Goal: Task Accomplishment & Management: Manage account settings

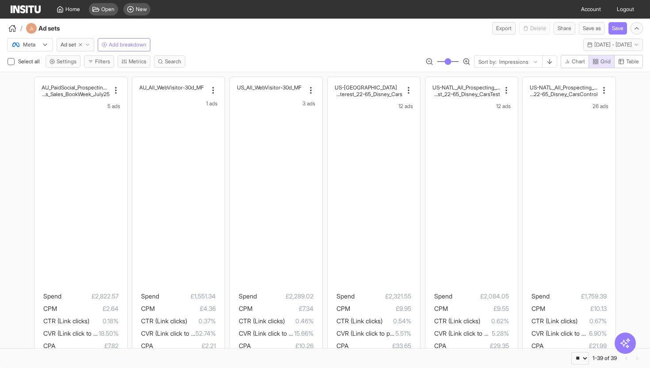
select select "**"
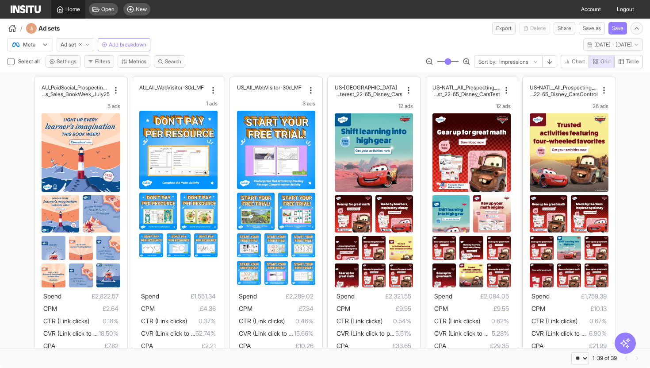
click at [62, 12] on icon at bounding box center [60, 9] width 7 height 7
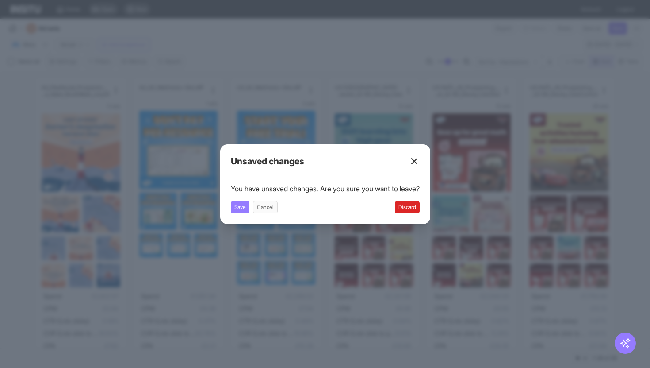
click at [408, 209] on button "Discard" at bounding box center [407, 207] width 25 height 12
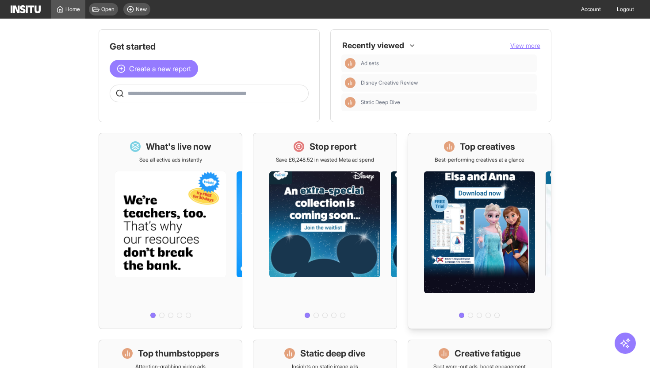
click at [463, 139] on div "Top creatives Best-performing creatives at a glance" at bounding box center [480, 231] width 144 height 196
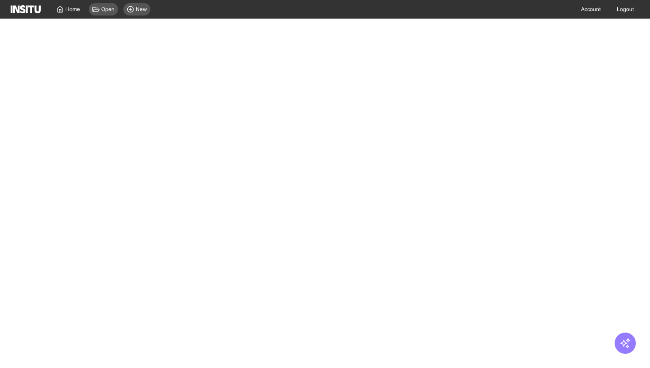
select select "**"
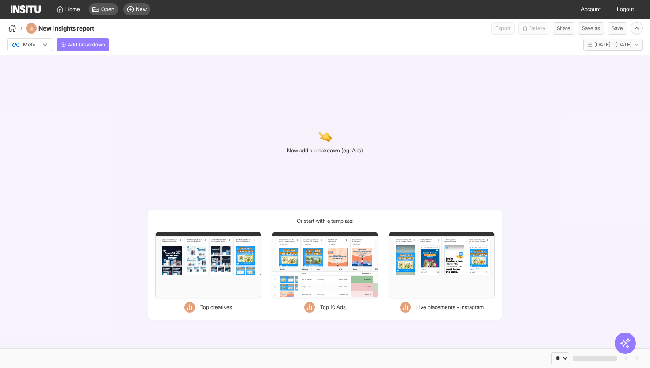
click at [219, 249] on div "Filters Format Static Video Static & Video Placement types Instagram Explore gr…" at bounding box center [208, 265] width 106 height 66
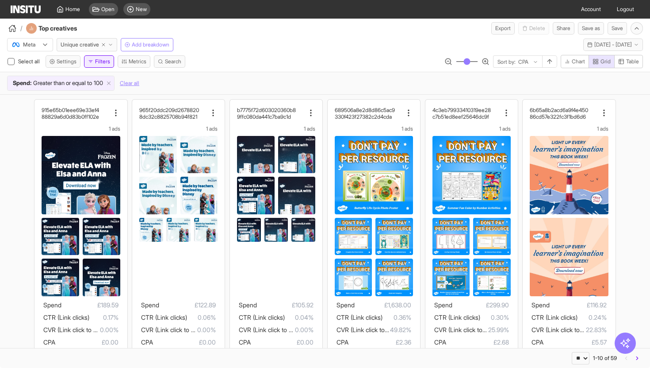
click at [112, 61] on button "Filters" at bounding box center [99, 61] width 30 height 12
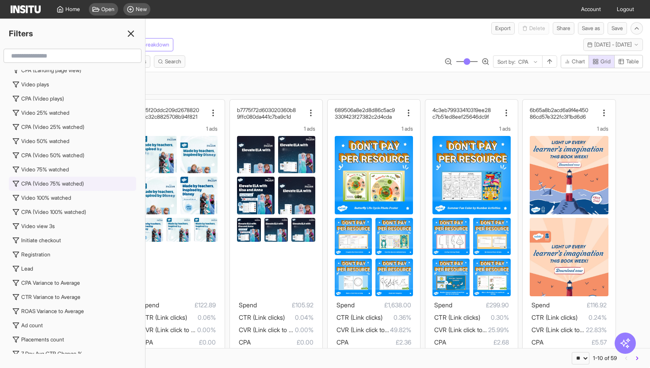
scroll to position [1004, 0]
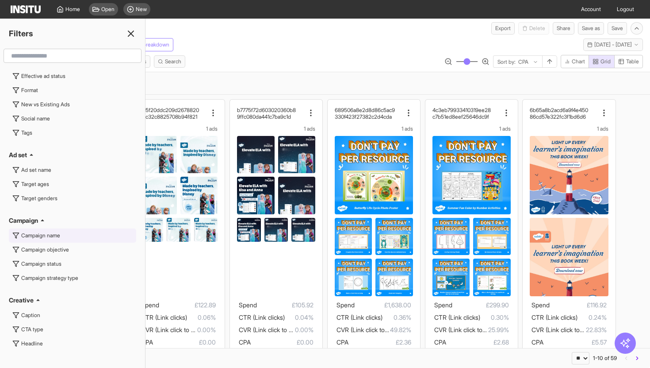
click at [50, 235] on div "Campaign name" at bounding box center [40, 235] width 39 height 7
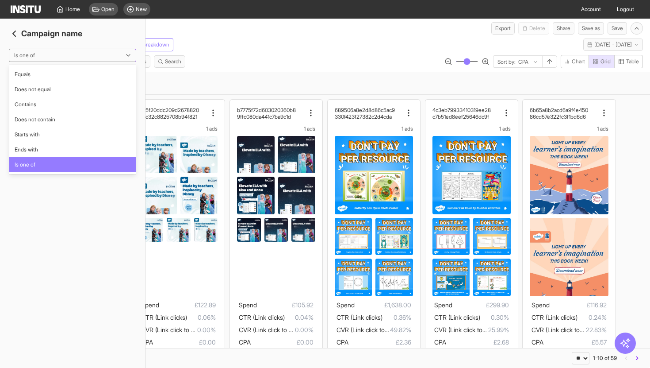
click at [63, 58] on div at bounding box center [66, 55] width 106 height 9
click at [51, 109] on div "Contains" at bounding box center [72, 104] width 127 height 15
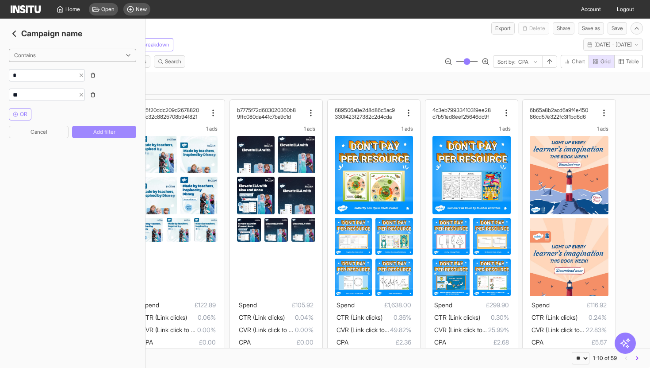
type input "*"
type input "****"
click at [75, 74] on input "string" at bounding box center [41, 75] width 65 height 9
type input "*"
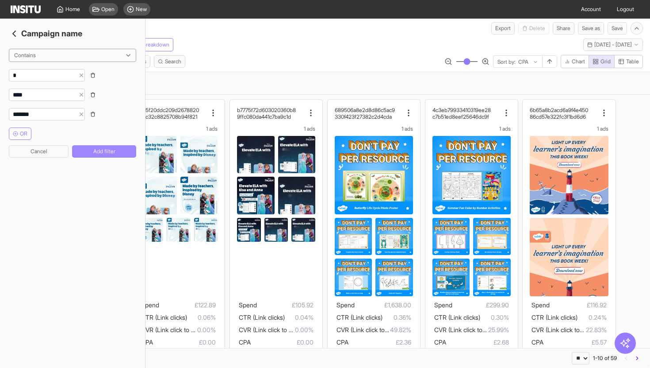
type input "*******"
click at [99, 157] on button "Add filter" at bounding box center [104, 151] width 64 height 12
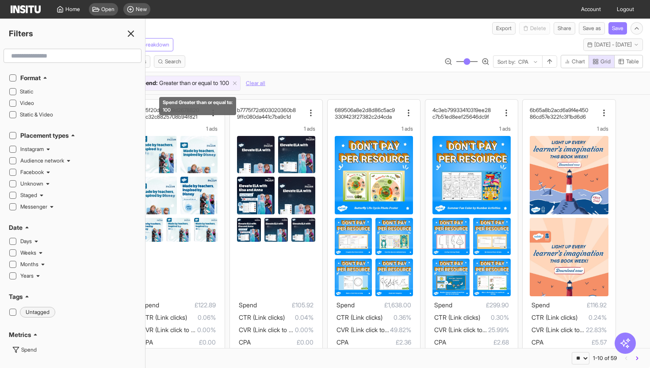
click at [197, 82] on span "Greater than or equal to" at bounding box center [188, 83] width 59 height 9
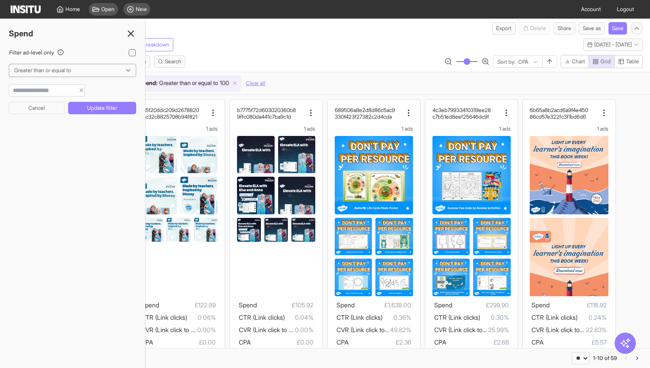
click at [246, 40] on div "Meta Unique creative Add breakdown Last 14 days - [DATE] - [DATE] [DATE] - [DAT…" at bounding box center [325, 43] width 650 height 17
click at [129, 30] on icon at bounding box center [131, 33] width 11 height 11
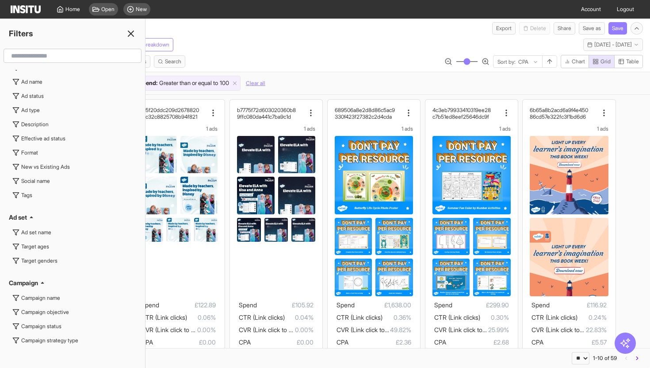
scroll to position [904, 0]
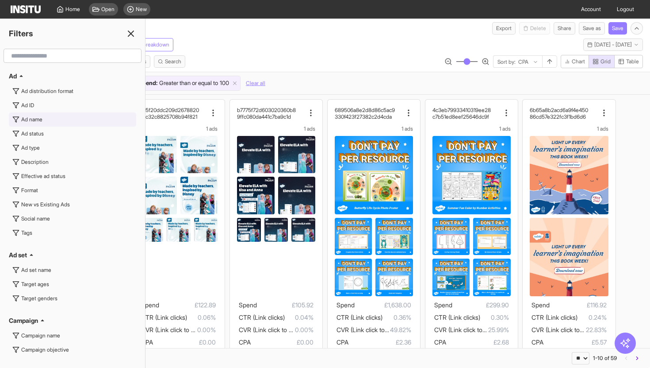
click at [38, 125] on button "Ad name" at bounding box center [72, 119] width 127 height 14
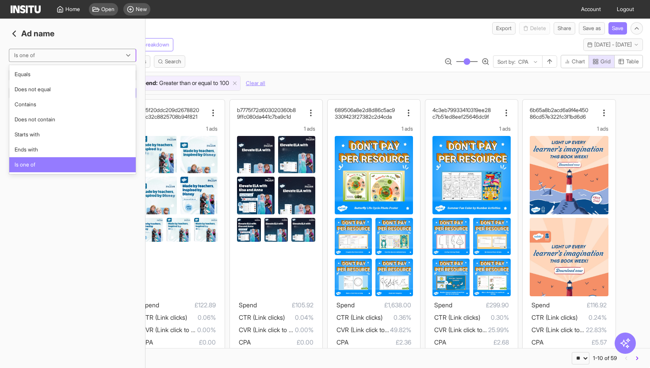
click at [69, 55] on div at bounding box center [66, 55] width 106 height 9
click at [50, 106] on span "Contains" at bounding box center [73, 104] width 116 height 8
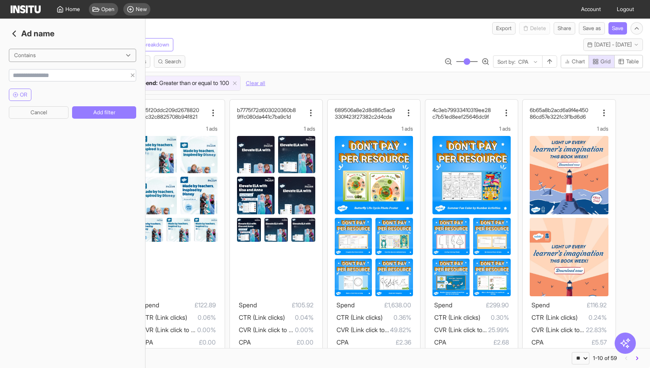
click at [65, 73] on input "string" at bounding box center [67, 75] width 117 height 9
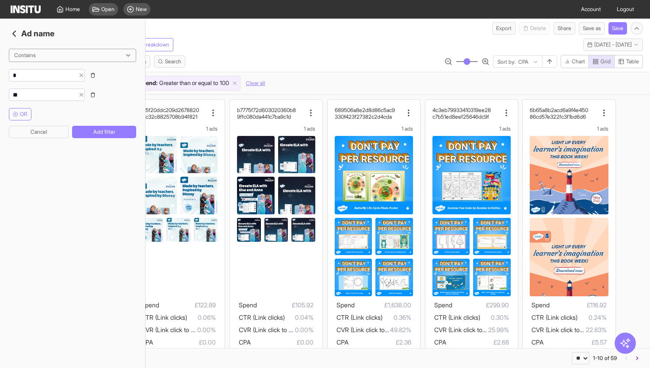
type input "*"
drag, startPoint x: 65, startPoint y: 73, endPoint x: 69, endPoint y: 73, distance: 4.4
type input "*"
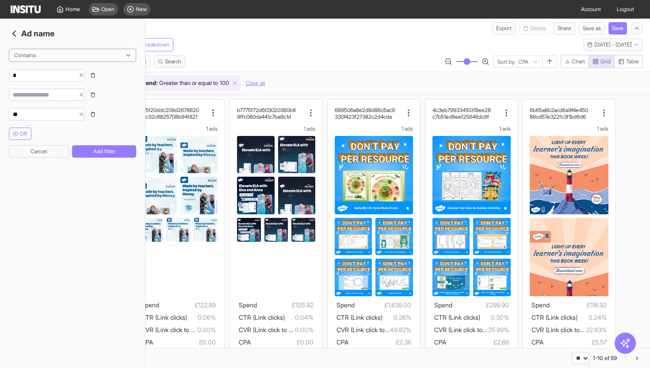
drag, startPoint x: 126, startPoint y: 127, endPoint x: 130, endPoint y: 126, distance: 4.4
drag, startPoint x: 130, startPoint y: 126, endPoint x: 136, endPoint y: 125, distance: 5.8
click at [85, 114] on icon "Clear input" at bounding box center [81, 114] width 6 height 6
click at [85, 97] on icon "Clear input" at bounding box center [81, 95] width 6 height 6
click at [68, 73] on input "string" at bounding box center [41, 75] width 65 height 9
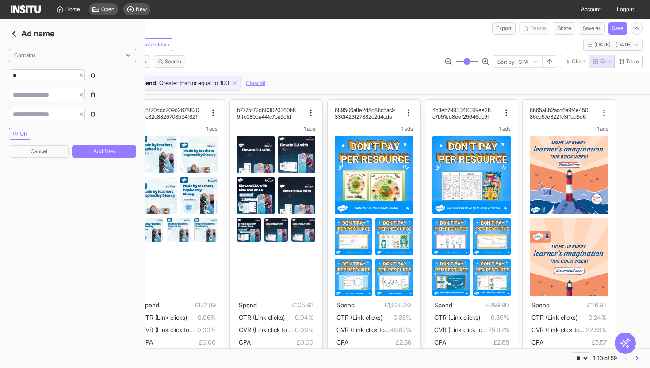
type input "*"
type input "******"
click at [95, 74] on icon "button" at bounding box center [93, 75] width 3 height 4
type input "******"
click at [95, 74] on icon "button" at bounding box center [93, 75] width 3 height 4
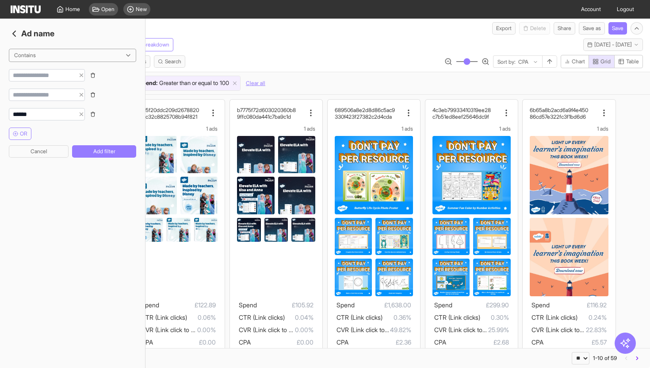
type input "******"
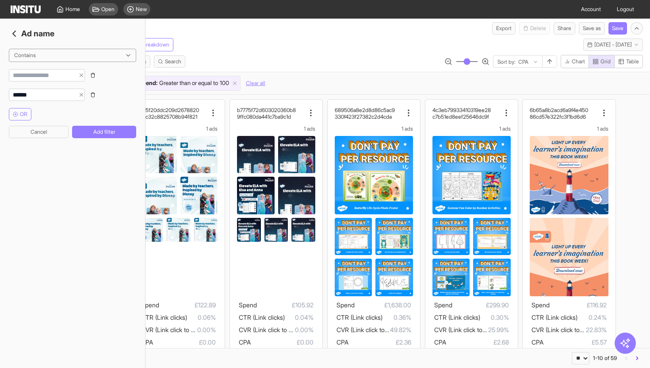
click at [95, 74] on icon "button" at bounding box center [93, 75] width 3 height 4
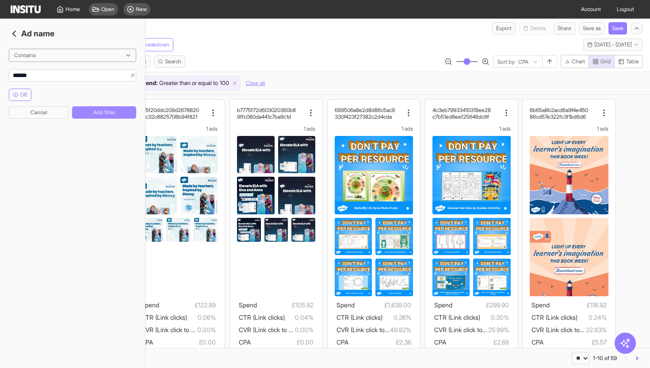
click at [108, 115] on button "Add filter" at bounding box center [104, 112] width 64 height 12
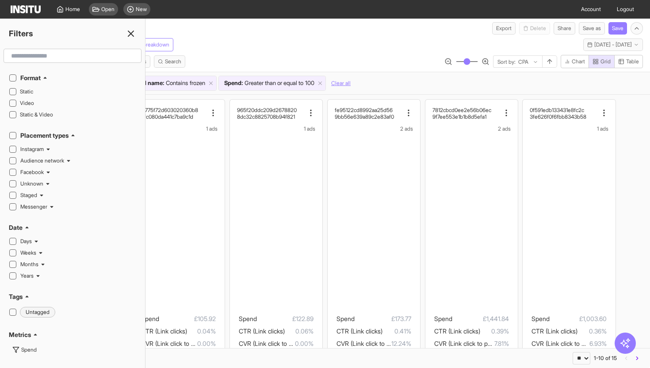
click at [254, 46] on div "Meta Unique creative Add breakdown Last 14 days - [DATE] - [DATE] [DATE] - [DAT…" at bounding box center [325, 43] width 650 height 17
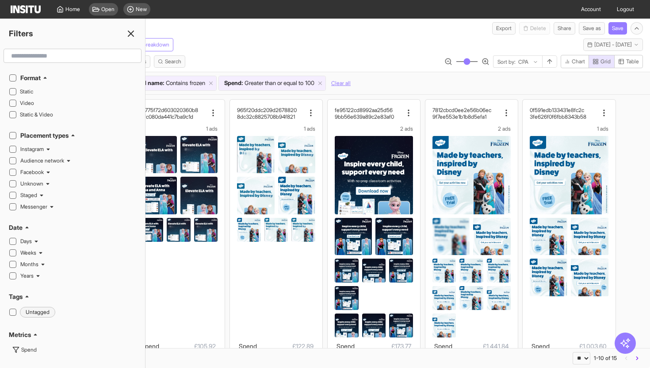
click at [131, 32] on icon at bounding box center [131, 33] width 11 height 11
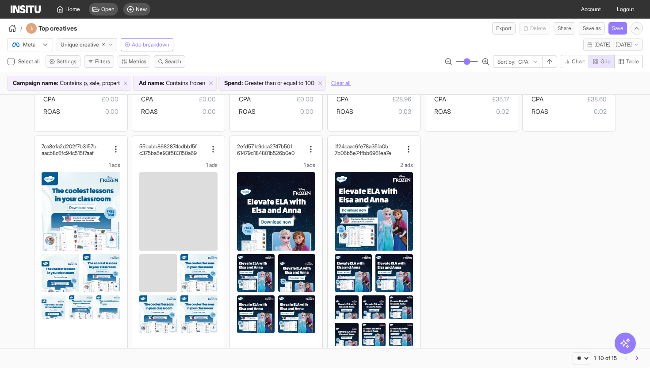
scroll to position [281, 0]
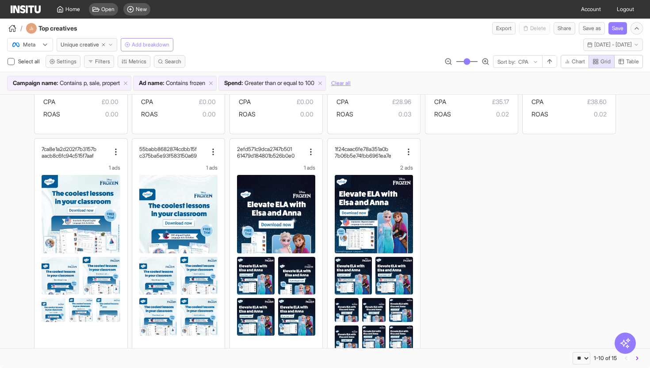
click at [149, 49] on button "Add breakdown" at bounding box center [147, 44] width 53 height 13
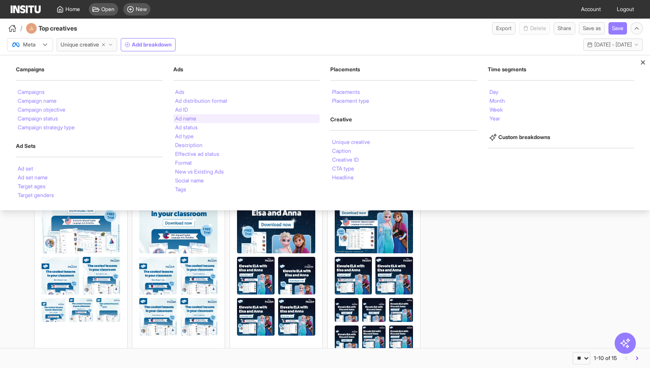
click at [197, 121] on div "Ad name" at bounding box center [246, 118] width 147 height 9
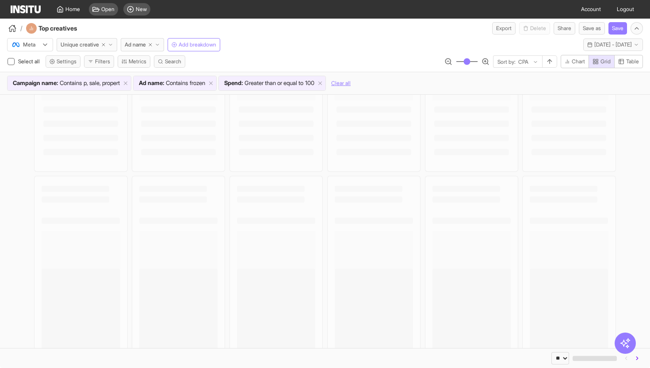
scroll to position [281, 0]
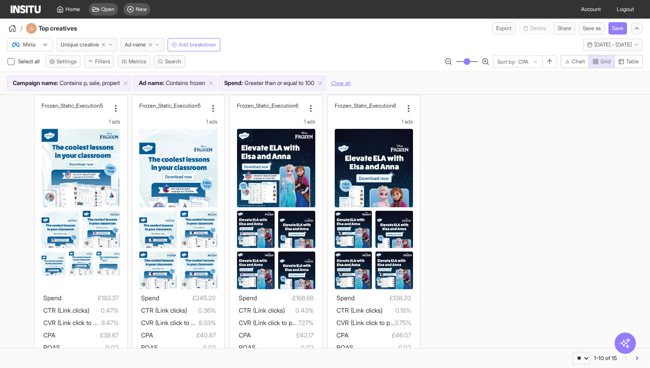
click at [0, 152] on div "Frozen_Animati on_Execution6 1 ads Spend £105.92 CTR (Link clicks) 0.04% CVR (L…" at bounding box center [325, 92] width 650 height 558
click at [469, 181] on div "Frozen_Animati on_Execution6 1 ads Spend £105.92 CTR (Link clicks) 0.04% CVR (L…" at bounding box center [325, 92] width 650 height 558
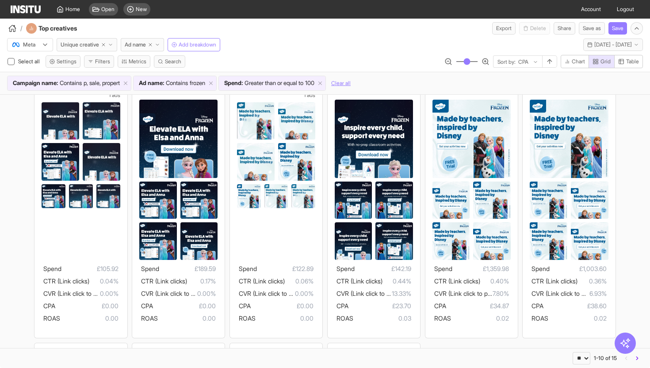
scroll to position [34, 0]
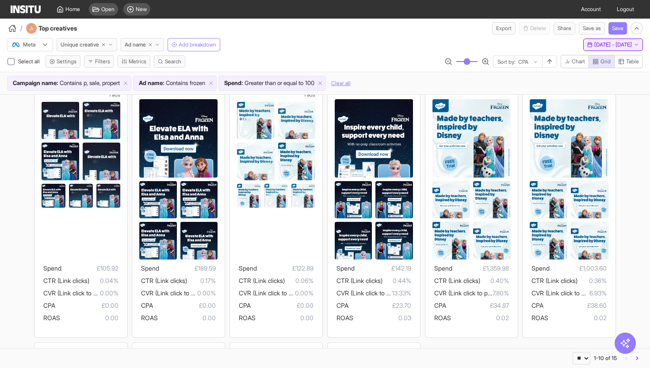
click at [610, 45] on span "[DATE] - [DATE]" at bounding box center [614, 44] width 38 height 7
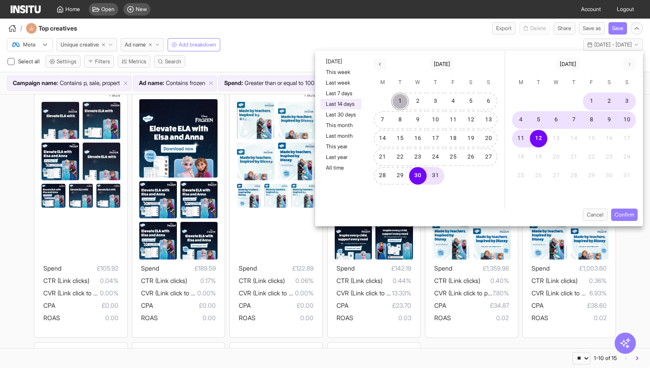
click at [400, 104] on button "1" at bounding box center [401, 101] width 18 height 18
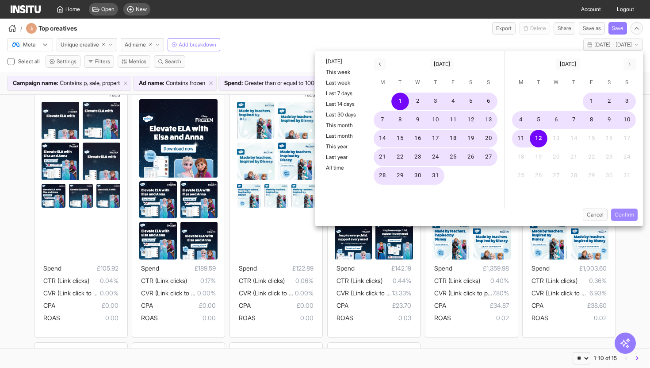
click at [618, 213] on button "Confirm" at bounding box center [624, 214] width 27 height 12
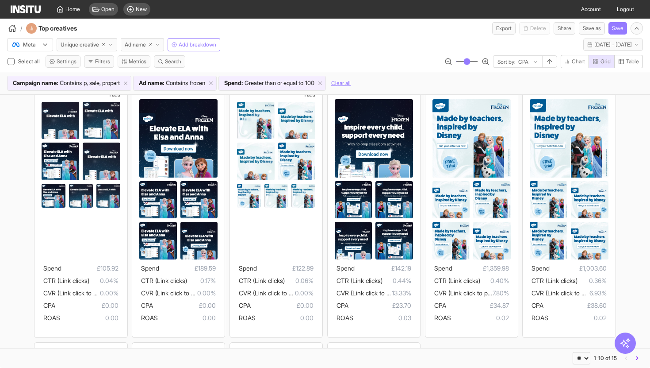
click at [0, 176] on div "Frozen_Animati on_Execution6 1 ads Spend £105.92 CTR (Link clicks) 0.04% CVR (L…" at bounding box center [325, 340] width 650 height 558
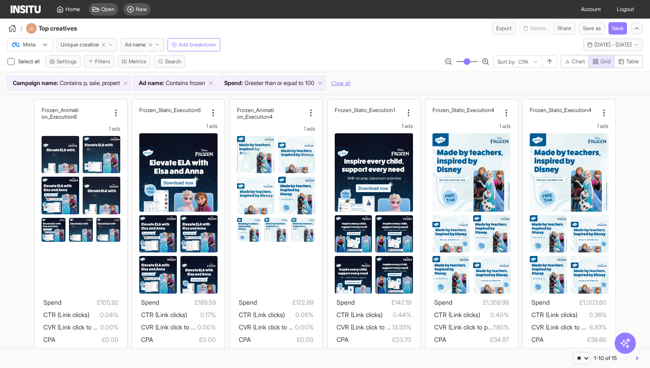
click at [14, 137] on div "Frozen_Animati on_Execution6 1 ads Spend £105.92 CTR (Link clicks) 0.04% CVR (L…" at bounding box center [325, 374] width 650 height 558
click at [0, 195] on div "Frozen_Animati on_Execution6 1 ads Spend £105.92 CTR (Link clicks) 0.04% CVR (L…" at bounding box center [325, 374] width 650 height 558
drag, startPoint x: 83, startPoint y: 86, endPoint x: 33, endPoint y: 100, distance: 51.8
click at [22, 106] on div "Meta Unique creative Ad name Add breakdown [DATE] - [DATE] [DATE] - [DATE] Sele…" at bounding box center [325, 201] width 650 height 333
click at [181, 88] on div "Ad name : Contains frozen" at bounding box center [175, 83] width 83 height 14
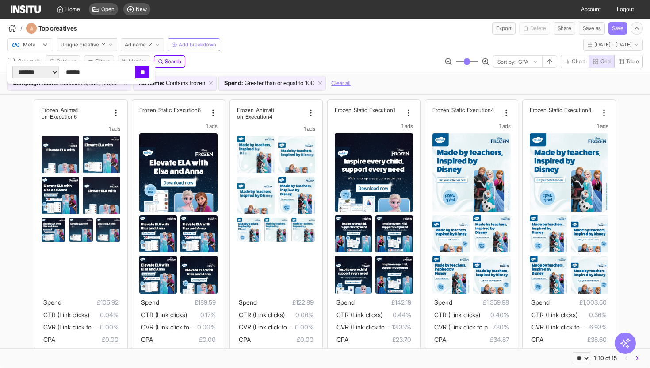
click at [113, 72] on input "******" at bounding box center [96, 72] width 77 height 12
type input "****"
click input "**" at bounding box center [142, 72] width 14 height 12
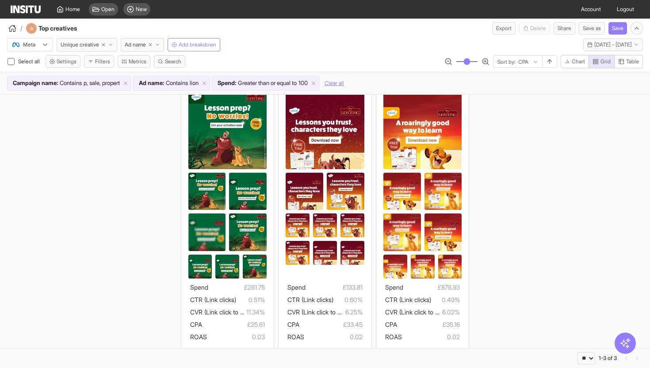
scroll to position [55, 0]
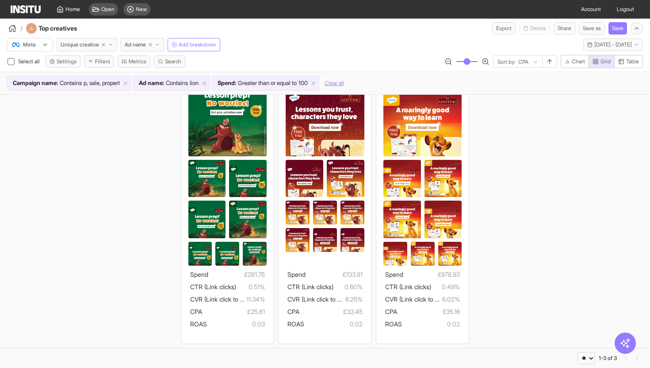
click at [140, 161] on div "Lion_Static _Execution4 1 ads Spend £281.75 CTR (Link clicks) 0.51% CVR (Link c…" at bounding box center [325, 193] width 650 height 308
drag, startPoint x: 98, startPoint y: 48, endPoint x: 76, endPoint y: 200, distance: 154.2
click at [76, 200] on div "Meta Unique creative Ad name Add breakdown [DATE] - [DATE] [DATE] - [DATE] Sele…" at bounding box center [325, 201] width 650 height 333
click at [182, 81] on span "Contains" at bounding box center [177, 83] width 22 height 9
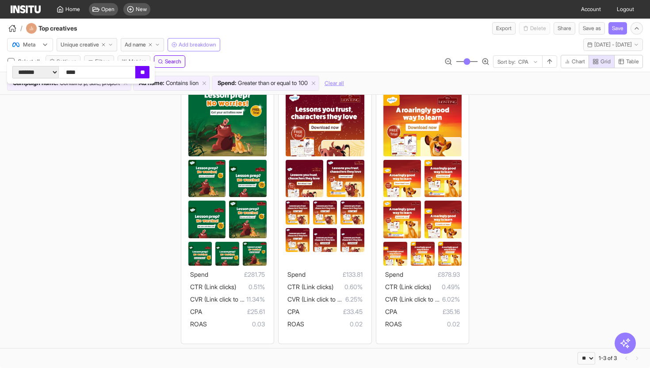
click at [123, 71] on input "****" at bounding box center [96, 72] width 77 height 12
type input "***"
click at [150, 72] on input "**" at bounding box center [142, 72] width 14 height 12
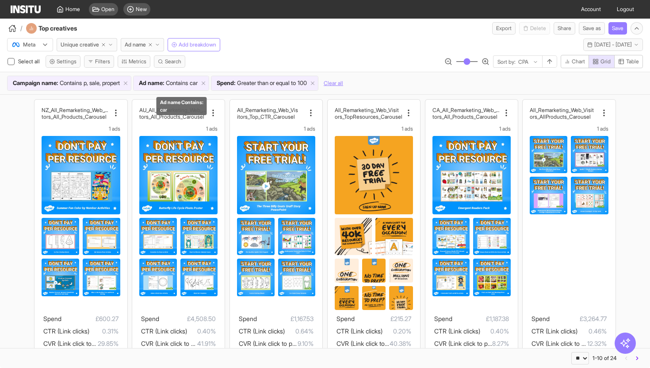
click at [164, 80] on span "Ad name :" at bounding box center [151, 83] width 25 height 9
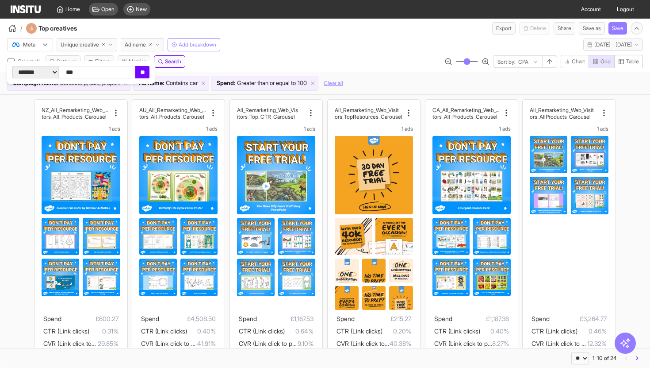
type input "****"
click input "**" at bounding box center [142, 72] width 14 height 12
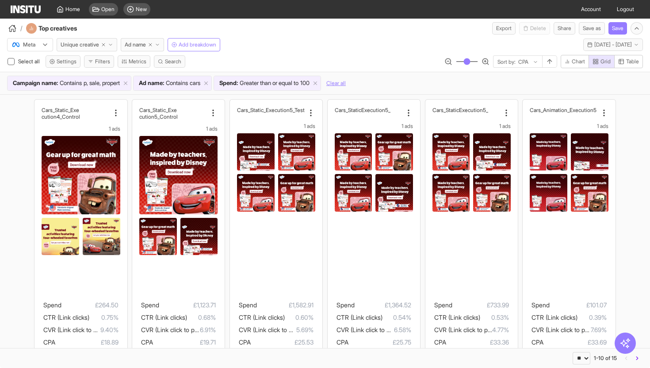
click at [4, 198] on div "Cars_Static_Exe cution4_Control 1 ads Spend £264.50 CTR (Link clicks) 0.75% CVR…" at bounding box center [325, 334] width 650 height 479
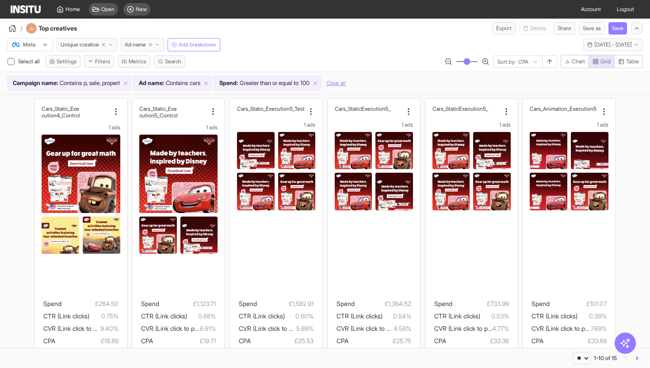
scroll to position [2, 0]
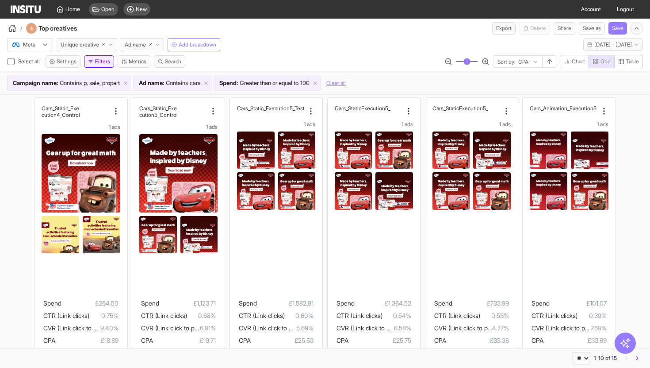
click at [104, 60] on button "Filters" at bounding box center [99, 61] width 30 height 12
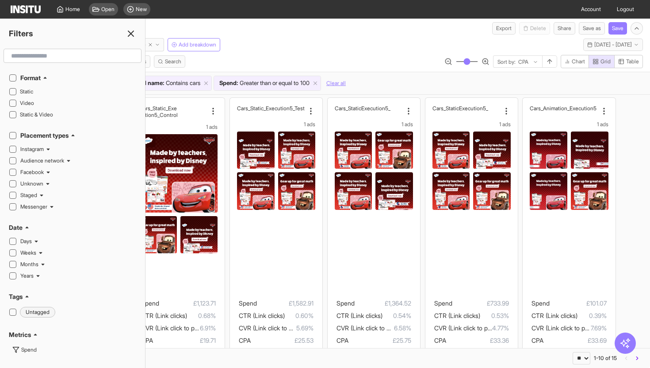
click at [88, 60] on input "text" at bounding box center [73, 56] width 130 height 16
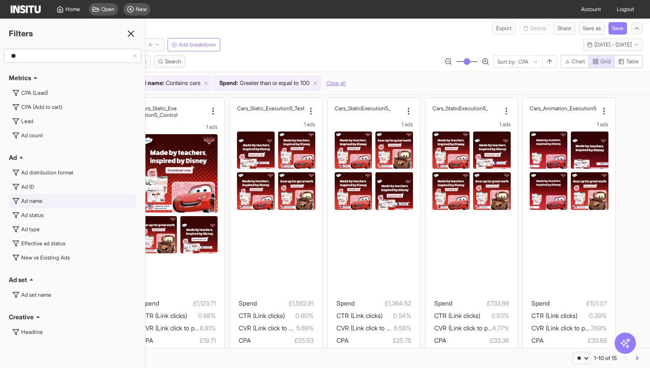
type input "**"
click at [60, 201] on button "Ad name" at bounding box center [72, 201] width 127 height 14
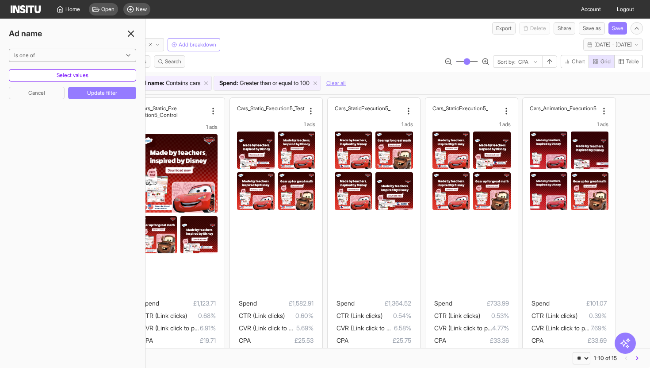
click at [58, 77] on button "Select values" at bounding box center [72, 75] width 127 height 12
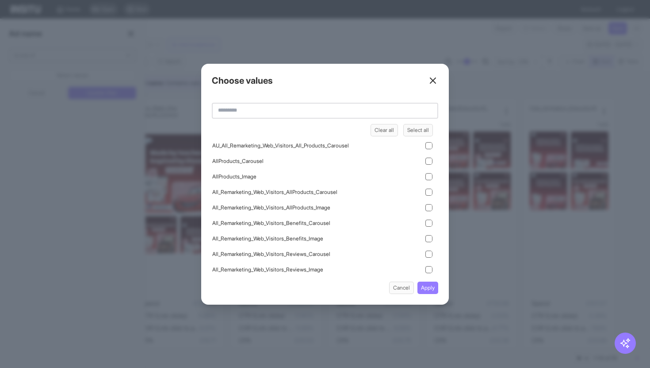
click at [434, 81] on icon at bounding box center [433, 80] width 11 height 11
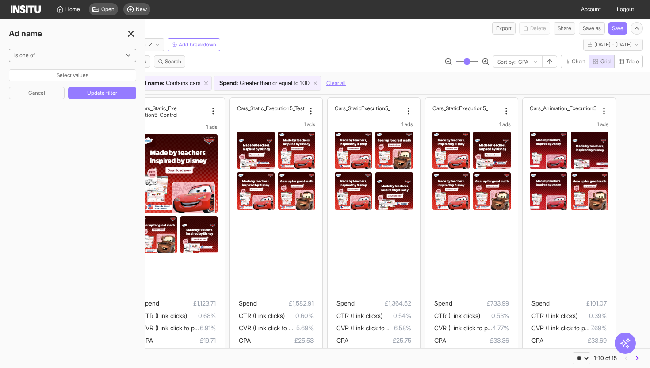
click at [111, 46] on div "Ad name Is one of Select values Cancel Update filter" at bounding box center [73, 193] width 146 height 349
click at [109, 51] on div at bounding box center [66, 55] width 106 height 9
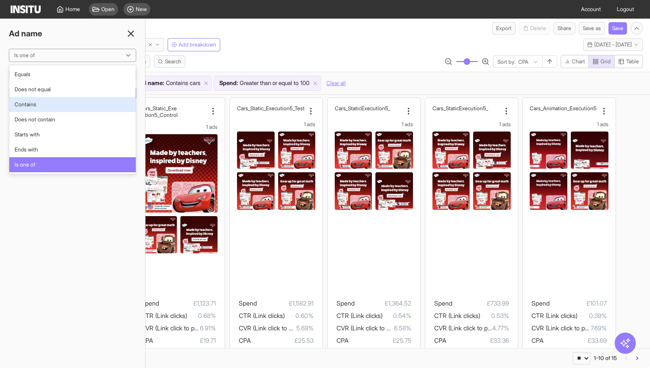
click at [61, 103] on span "Contains" at bounding box center [73, 104] width 116 height 8
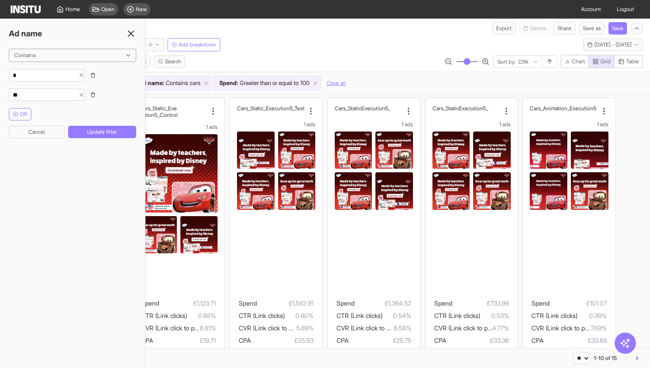
type input "*"
type input "****"
click at [57, 73] on input "string" at bounding box center [41, 75] width 65 height 9
type input "*"
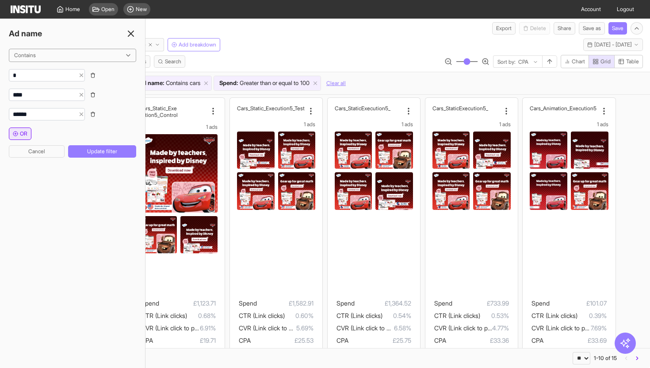
type input "******"
click at [27, 132] on span "OR" at bounding box center [24, 133] width 8 height 7
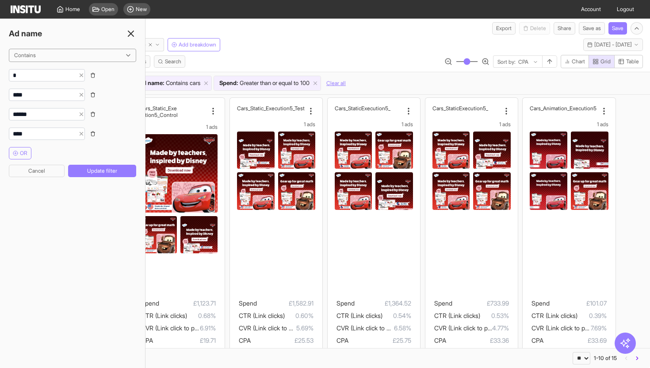
type input "****"
click at [99, 72] on button "button" at bounding box center [93, 75] width 12 height 12
type input "****"
type input "******"
type input "****"
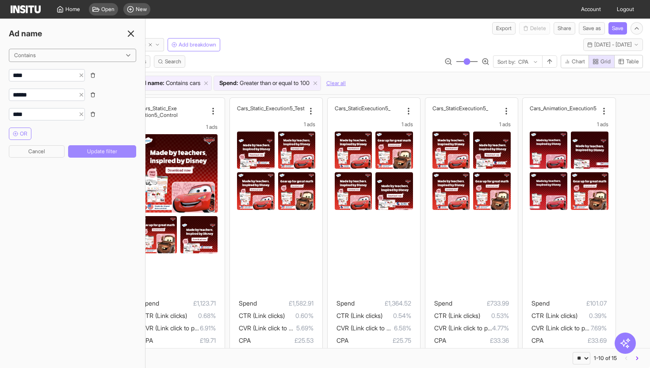
click at [112, 150] on button "Update filter" at bounding box center [102, 151] width 68 height 12
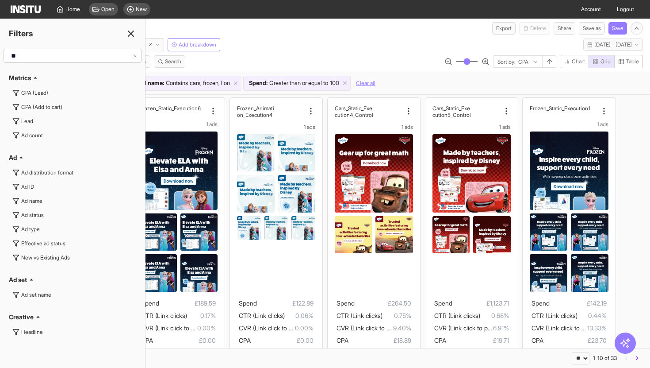
click at [296, 41] on div "Meta Unique creative Ad name Add breakdown [DATE] - [DATE] [DATE] - [DATE]" at bounding box center [325, 43] width 650 height 17
click at [133, 35] on icon at bounding box center [131, 33] width 11 height 11
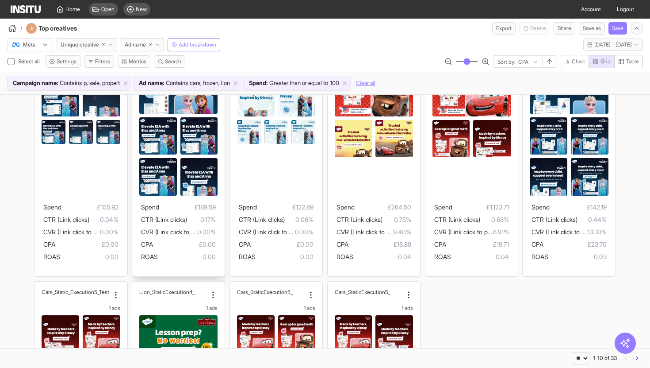
scroll to position [98, 0]
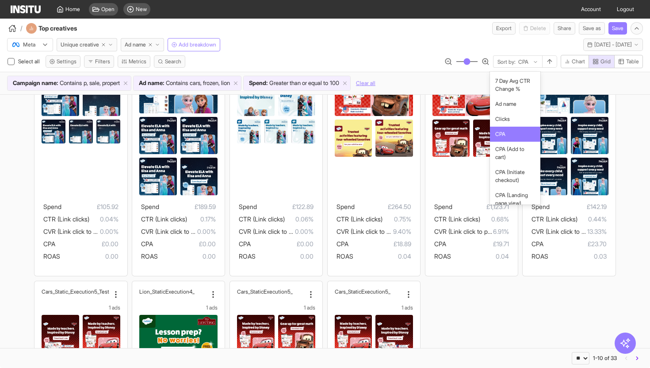
click at [536, 63] on icon at bounding box center [535, 61] width 5 height 5
click at [0, 183] on div "Frozen_Animati on_Execution6 1 ads Spend £105.92 CTR (Link clicks) 0.04% CVR (L…" at bounding box center [325, 290] width 650 height 588
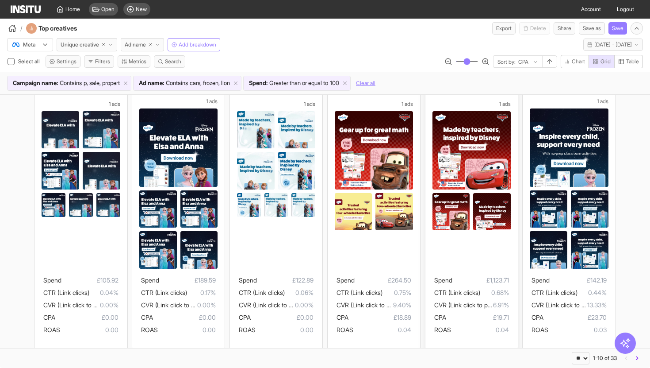
scroll to position [0, 0]
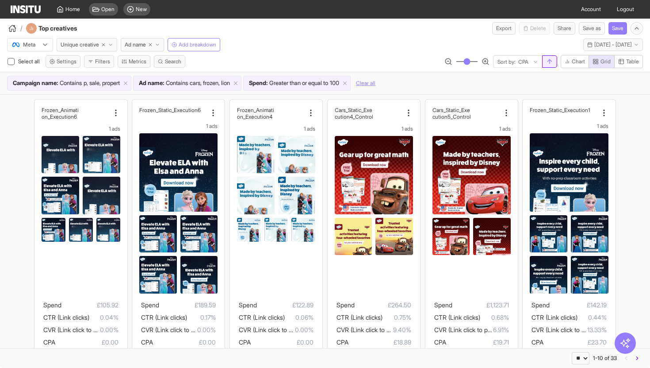
click at [547, 61] on icon "button" at bounding box center [549, 61] width 7 height 7
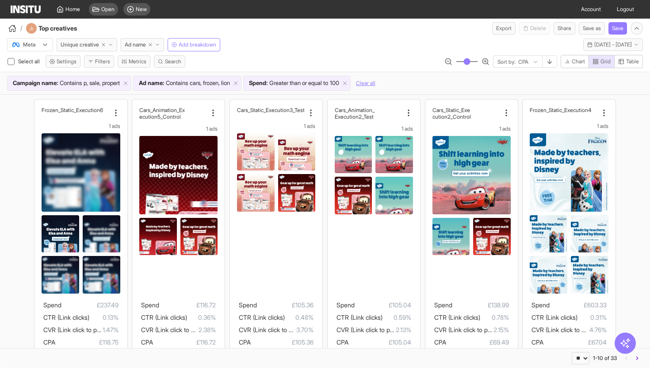
click at [0, 217] on div "Frozen_Stati c_Execution6 1 ads Spend £237.49 CTR (Link clicks) 0.13% CVR (Link…" at bounding box center [325, 375] width 650 height 561
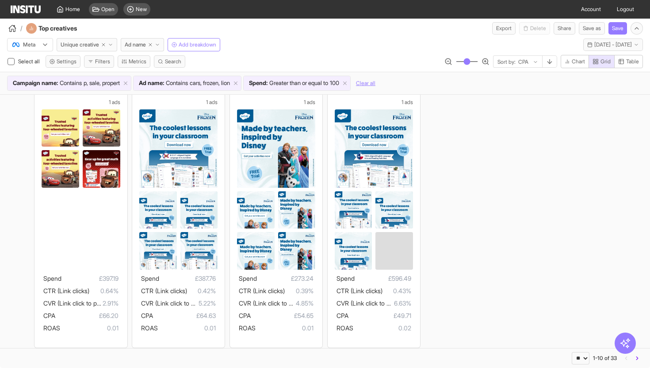
scroll to position [307, 0]
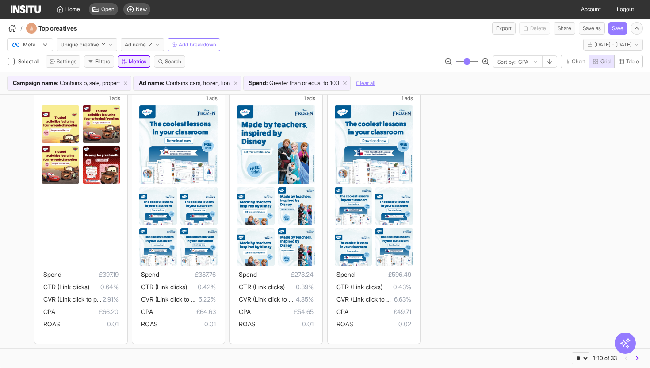
click at [141, 62] on button "Metrics" at bounding box center [134, 61] width 33 height 12
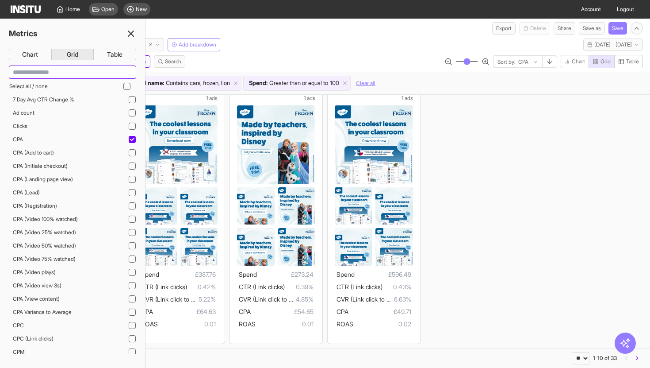
click at [53, 75] on input at bounding box center [72, 72] width 127 height 12
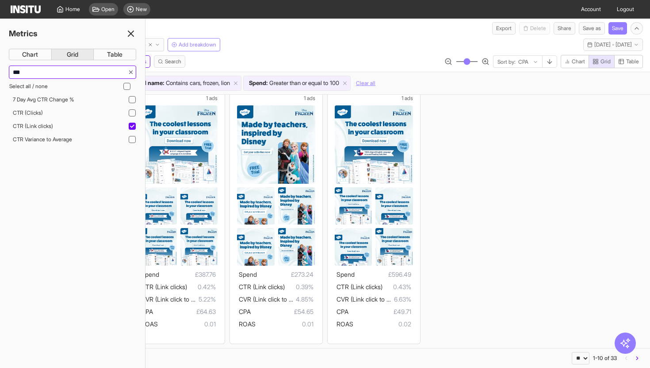
type input "***"
click at [131, 35] on icon at bounding box center [131, 33] width 11 height 11
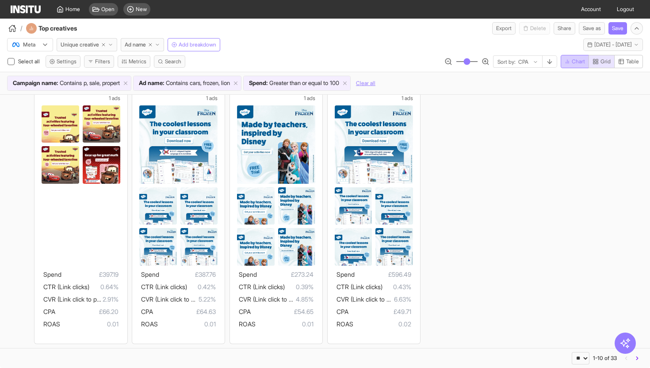
click at [574, 63] on span "Chart" at bounding box center [578, 61] width 13 height 7
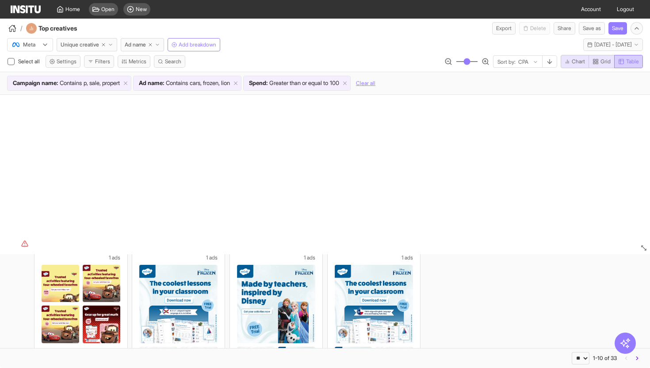
click at [629, 63] on span "Table" at bounding box center [632, 61] width 13 height 7
click at [607, 63] on span "Grid" at bounding box center [606, 61] width 10 height 7
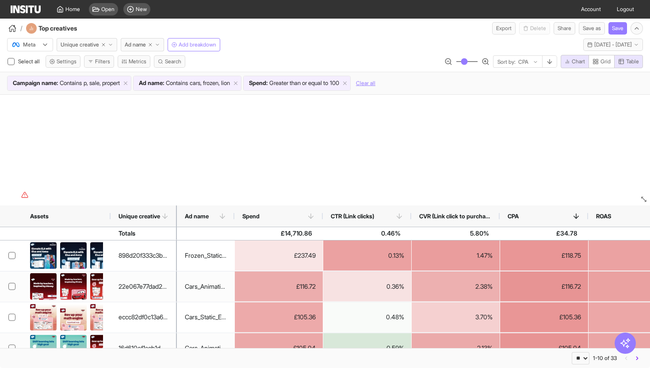
scroll to position [65, 0]
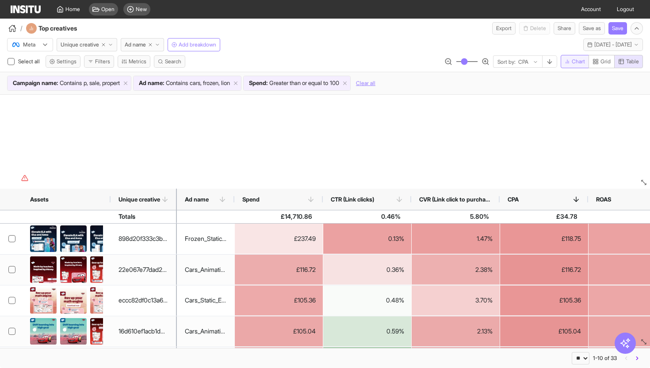
click at [573, 61] on span "Chart" at bounding box center [578, 61] width 13 height 7
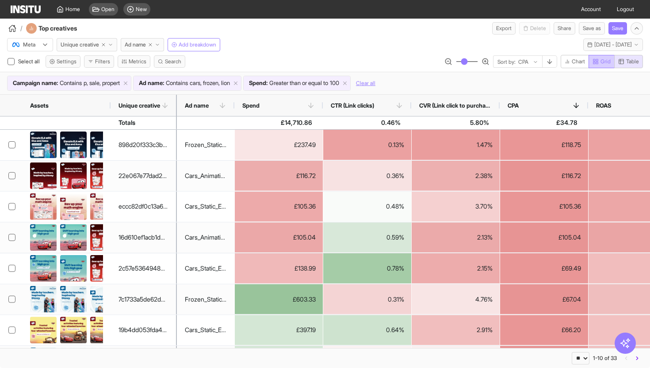
click at [596, 66] on button "Grid" at bounding box center [602, 61] width 26 height 13
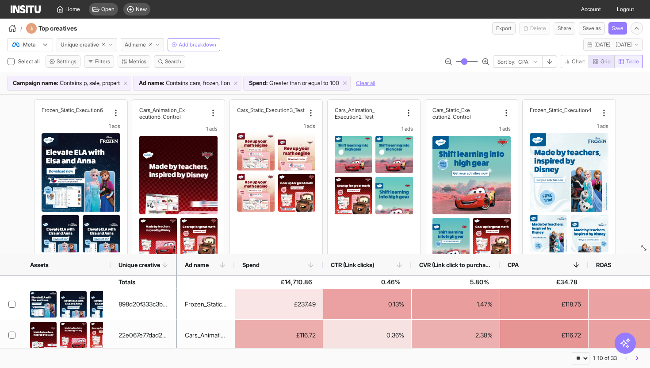
click at [628, 58] on span "Table" at bounding box center [632, 61] width 13 height 7
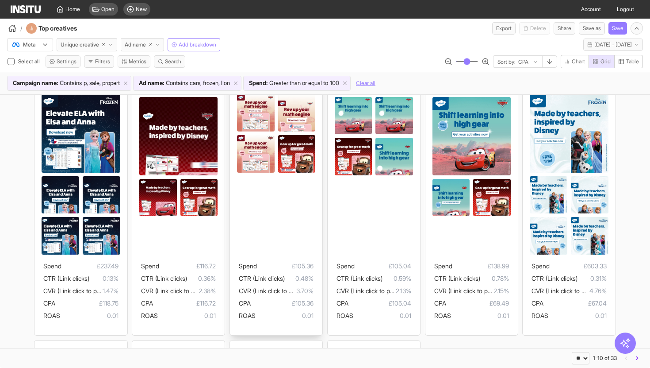
scroll to position [91, 0]
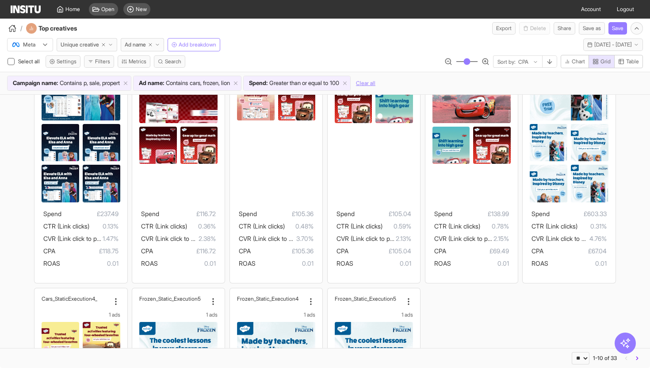
click at [470, 315] on div "Frozen_Stati c_Execution6 1 ads Spend £237.49 CTR (Link clicks) 0.13% CVR (Link…" at bounding box center [325, 284] width 650 height 561
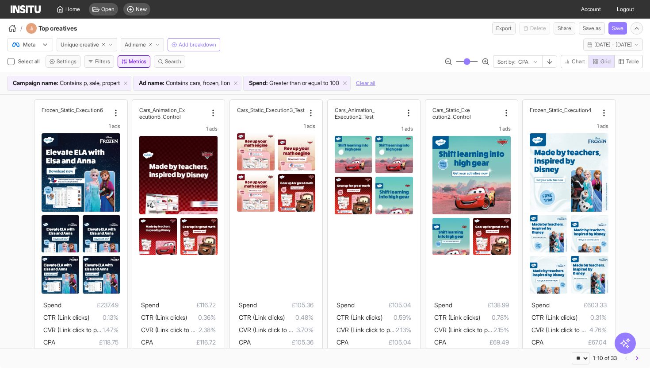
click at [140, 61] on button "Metrics" at bounding box center [134, 61] width 33 height 12
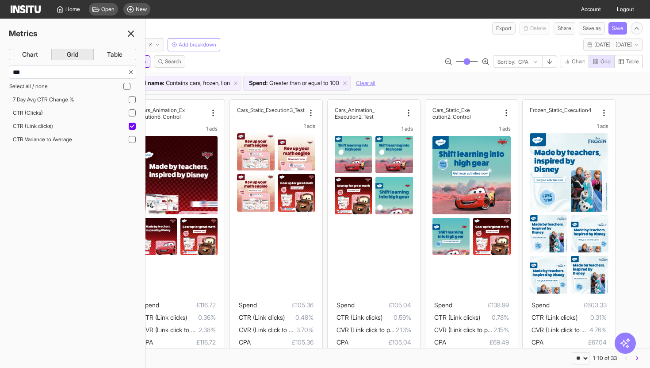
click at [140, 61] on div "Chart Grid Table *** Select all / none 7 Day Avg CTR Change % CTR (Clicks) CTR …" at bounding box center [72, 104] width 145 height 111
click at [237, 65] on div "Select all Settings Filters Metrics Search Sort by: CPA Chart Grid Table" at bounding box center [325, 63] width 650 height 17
click at [129, 31] on line at bounding box center [130, 33] width 5 height 5
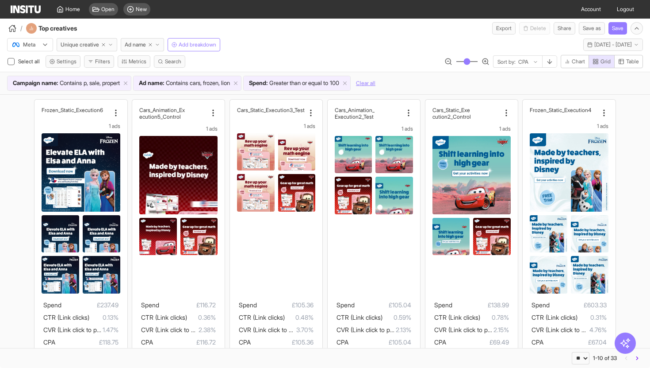
click at [0, 157] on div "Frozen_Stati c_Execution6 1 ads Spend £237.49 CTR (Link clicks) 0.13% CVR (Link…" at bounding box center [325, 375] width 650 height 561
click at [0, 161] on div "Frozen_Stati c_Execution6 1 ads Spend £237.49 CTR (Link clicks) 0.13% CVR (Link…" at bounding box center [325, 375] width 650 height 561
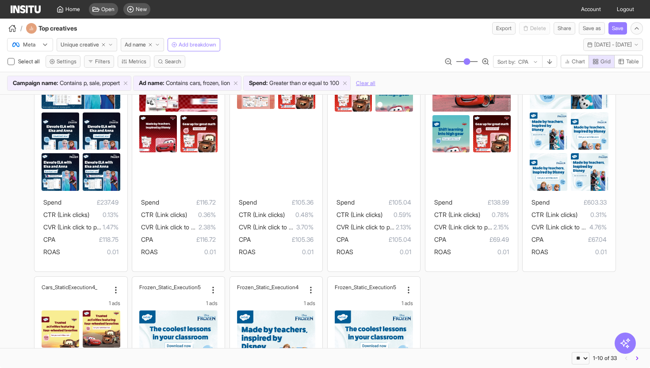
scroll to position [138, 0]
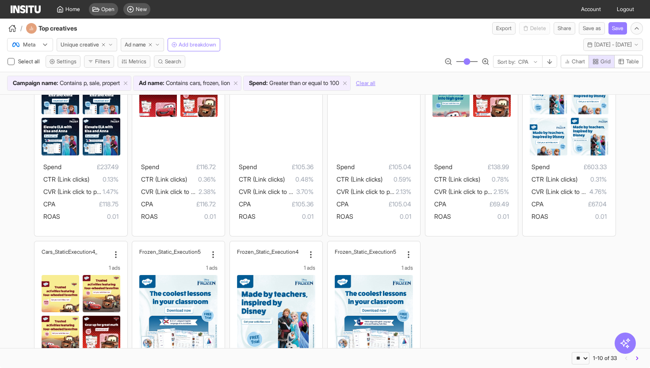
click at [528, 60] on div "CPA" at bounding box center [525, 62] width 15 height 9
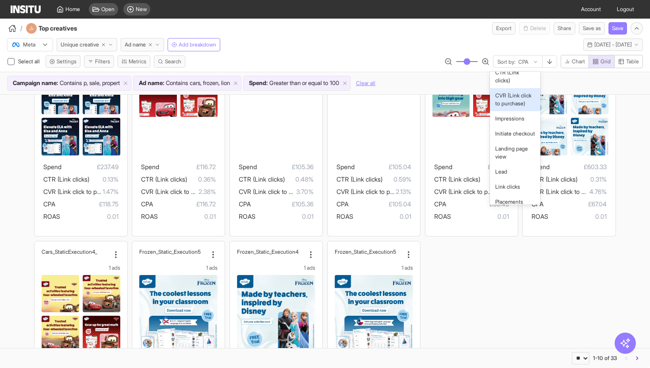
click at [518, 104] on span "CVR (Link click to purchase)" at bounding box center [516, 100] width 40 height 16
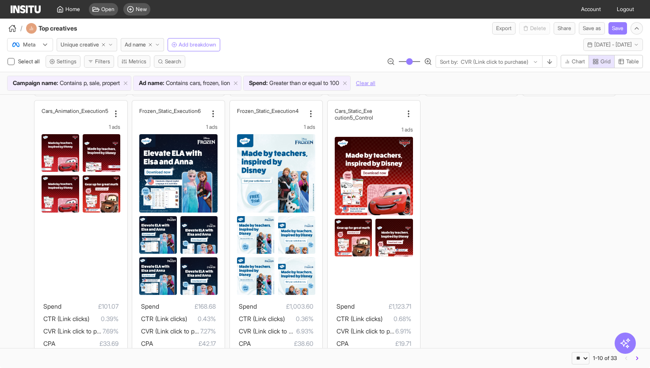
scroll to position [335, 0]
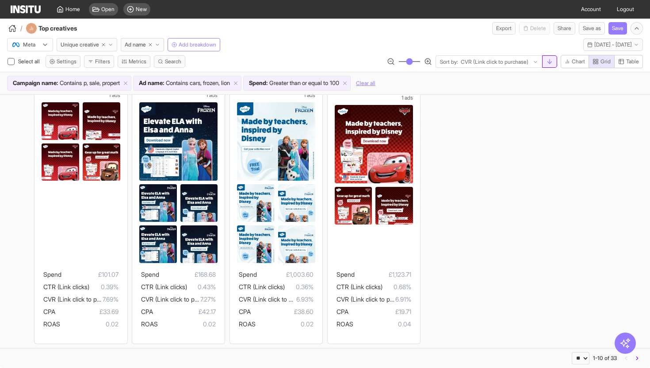
click at [550, 65] on button "button" at bounding box center [549, 61] width 15 height 12
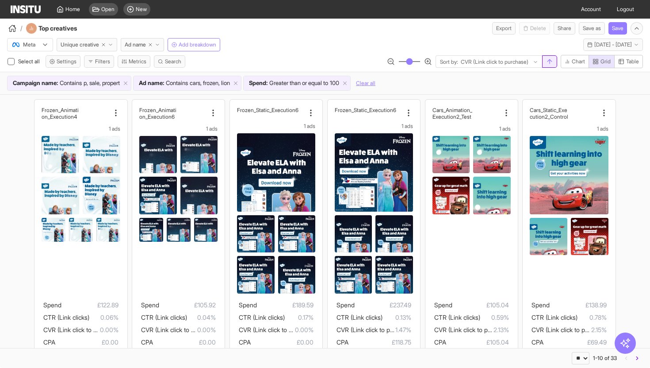
click at [547, 64] on icon "button" at bounding box center [549, 61] width 7 height 7
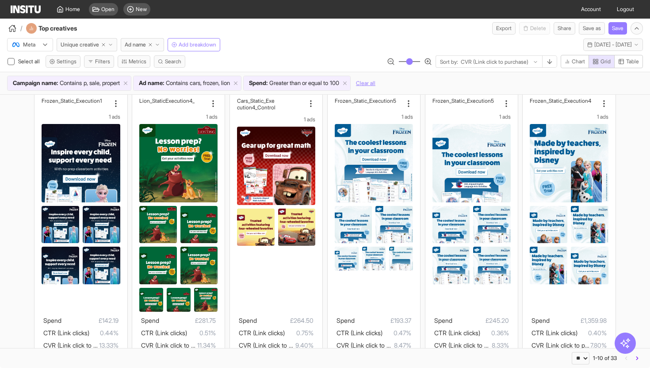
scroll to position [9, 0]
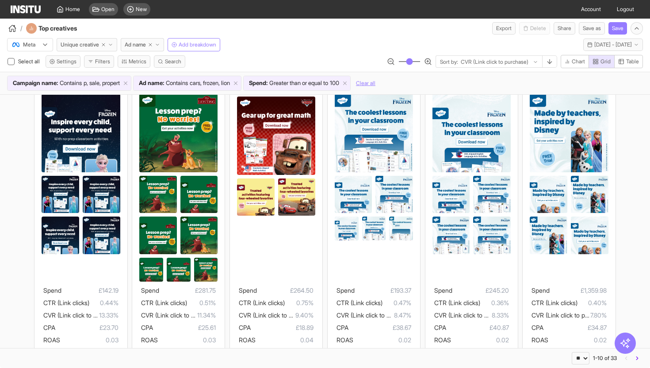
scroll to position [41, 0]
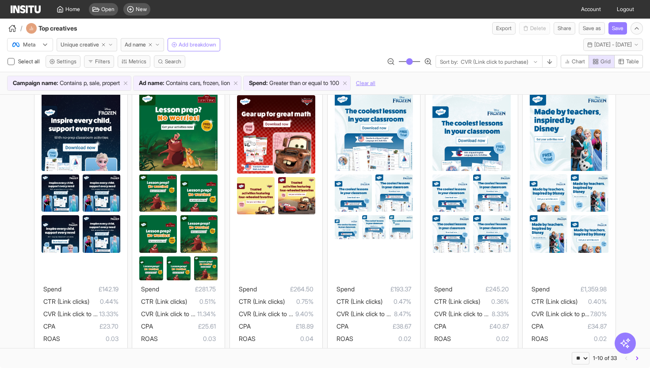
click at [16, 176] on div "Frozen_Stati c_Execution1 1 ads Spend £142.19 CTR (Link clicks) 0.44% CVR (Link…" at bounding box center [325, 348] width 650 height 588
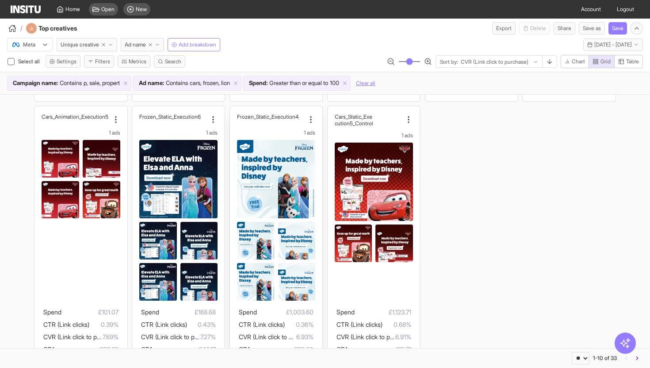
scroll to position [297, 0]
click at [508, 242] on div "Frozen_Stati c_Execution1 1 ads Spend £142.19 CTR (Link clicks) 0.44% CVR (Link…" at bounding box center [325, 91] width 650 height 588
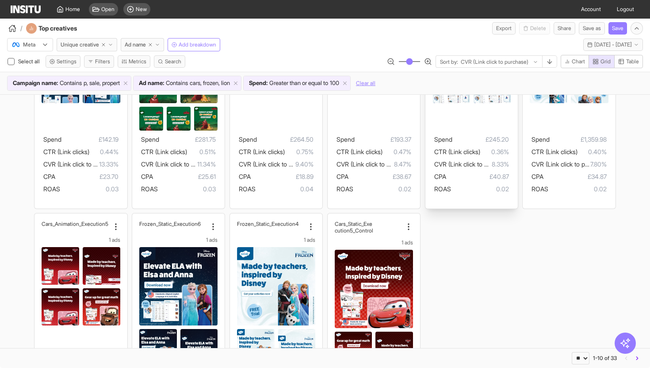
scroll to position [0, 0]
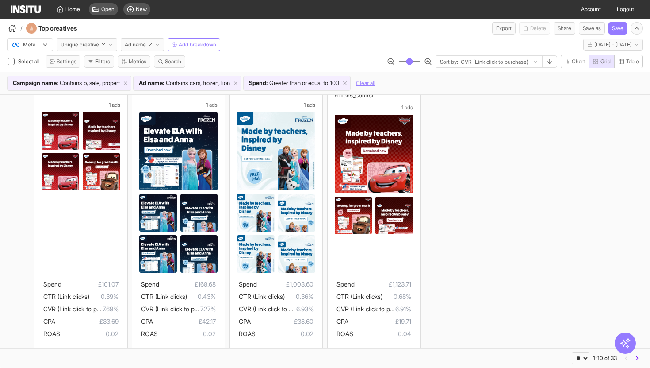
scroll to position [327, 0]
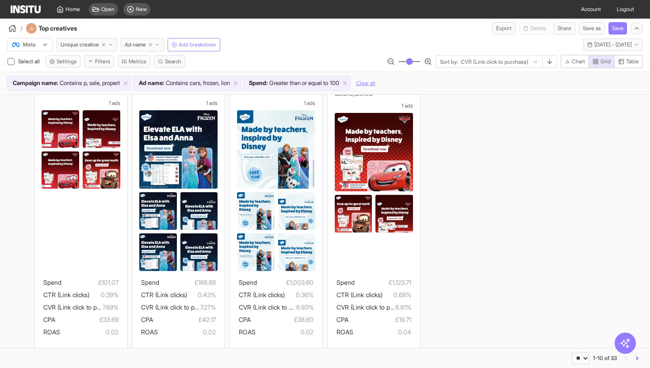
click at [0, 188] on div "Frozen_Stati c_Execution1 1 ads Spend £142.19 CTR (Link clicks) 0.44% CVR (Link…" at bounding box center [325, 62] width 650 height 588
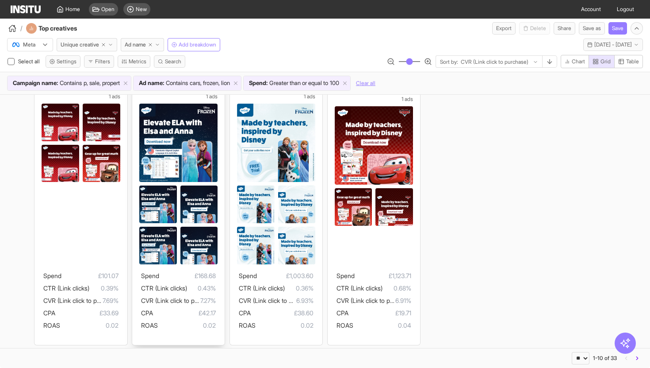
scroll to position [333, 0]
click at [501, 197] on div "Frozen_Stati c_Execution1 1 ads Spend £142.19 CTR (Link clicks) 0.44% CVR (Link…" at bounding box center [325, 56] width 650 height 588
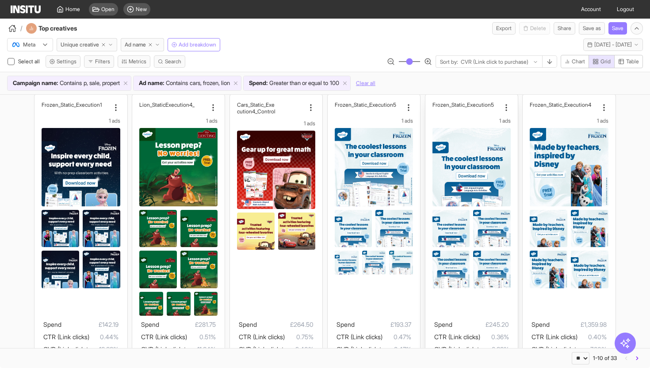
scroll to position [0, 0]
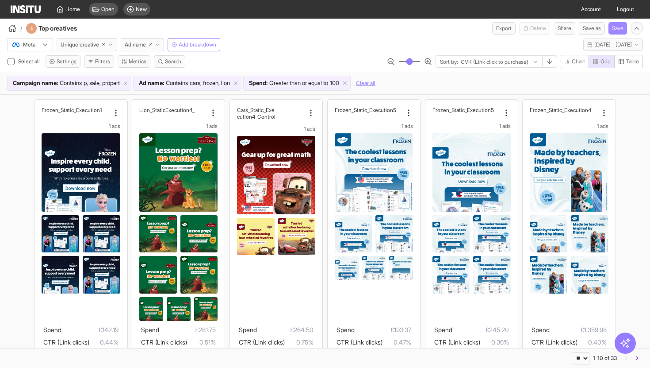
click at [613, 28] on button "Save" at bounding box center [618, 28] width 19 height 12
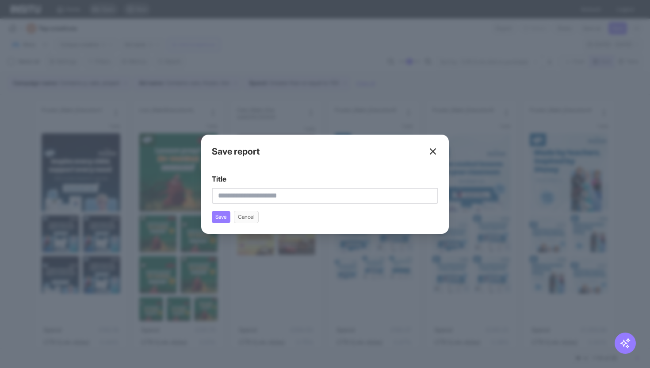
click at [356, 192] on input "Title" at bounding box center [325, 196] width 227 height 16
type input "**********"
click at [219, 217] on button "Save" at bounding box center [221, 217] width 19 height 12
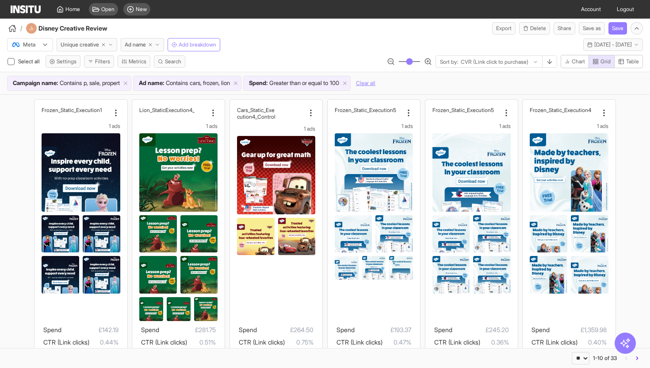
click at [271, 35] on div "Meta Unique creative Ad name Add breakdown [DATE] - [DATE] [DATE] - [DATE]" at bounding box center [325, 43] width 650 height 17
click at [300, 43] on div "Meta Unique creative Ad name Add breakdown [DATE] - [DATE] [DATE] - [DATE]" at bounding box center [325, 43] width 650 height 17
click at [92, 29] on h4 "Disney Creative Review" at bounding box center [84, 28] width 93 height 9
click at [204, 31] on div "/ Disney Creative Review Export Delete Share Save as Save" at bounding box center [325, 27] width 650 height 16
